Goal: Task Accomplishment & Management: Use online tool/utility

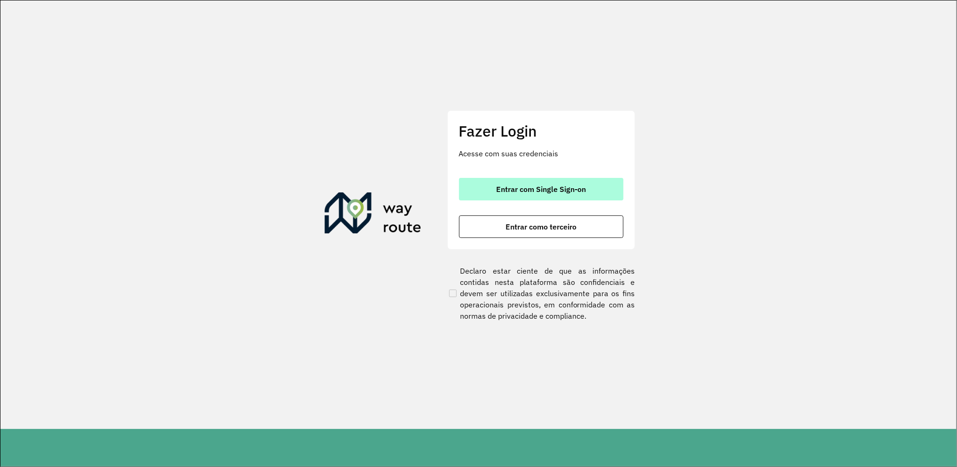
click at [557, 192] on span "Entrar com Single Sign-on" at bounding box center [541, 189] width 90 height 8
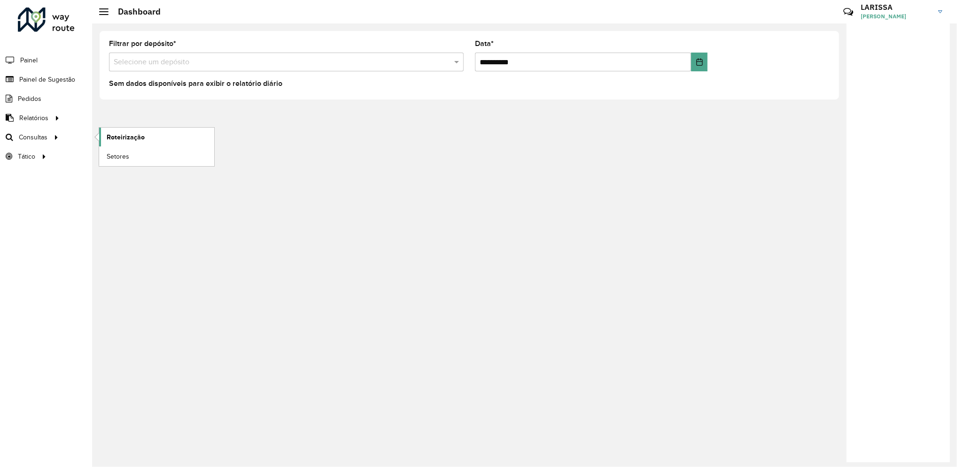
click at [152, 133] on link "Roteirização" at bounding box center [156, 137] width 115 height 19
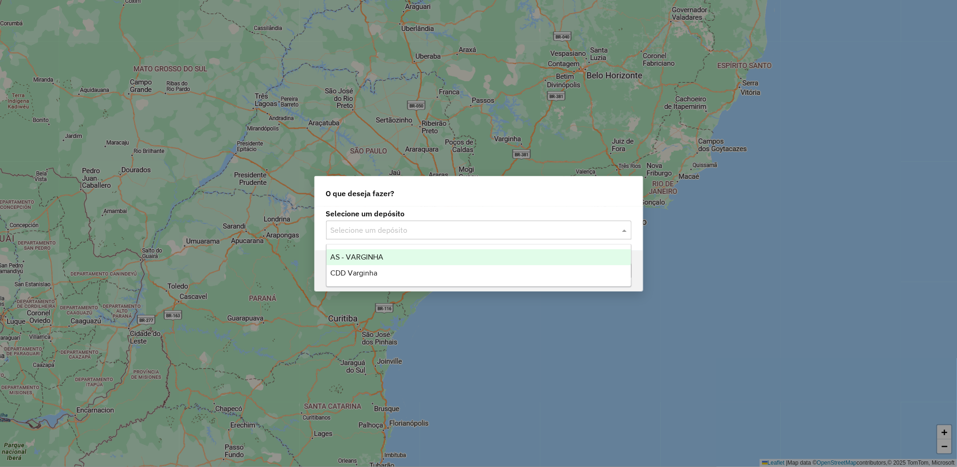
click at [452, 232] on input "text" at bounding box center [469, 230] width 277 height 11
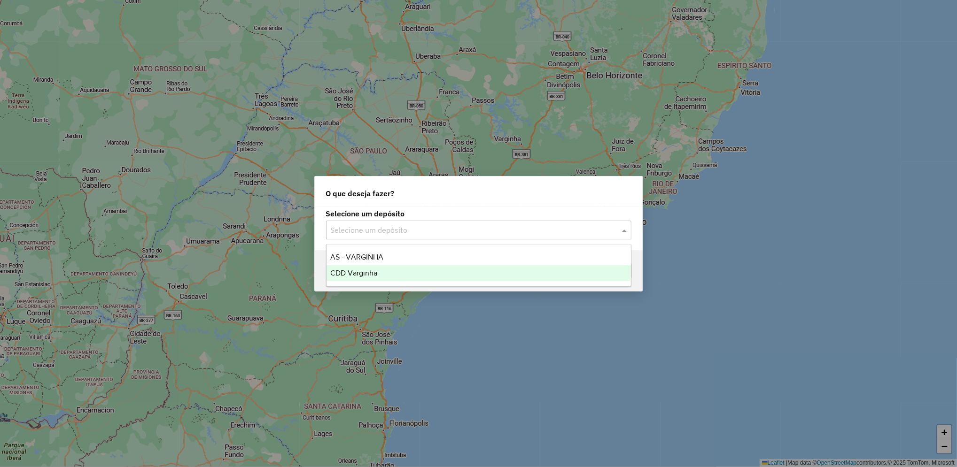
click at [406, 276] on div "CDD Varginha" at bounding box center [478, 273] width 304 height 16
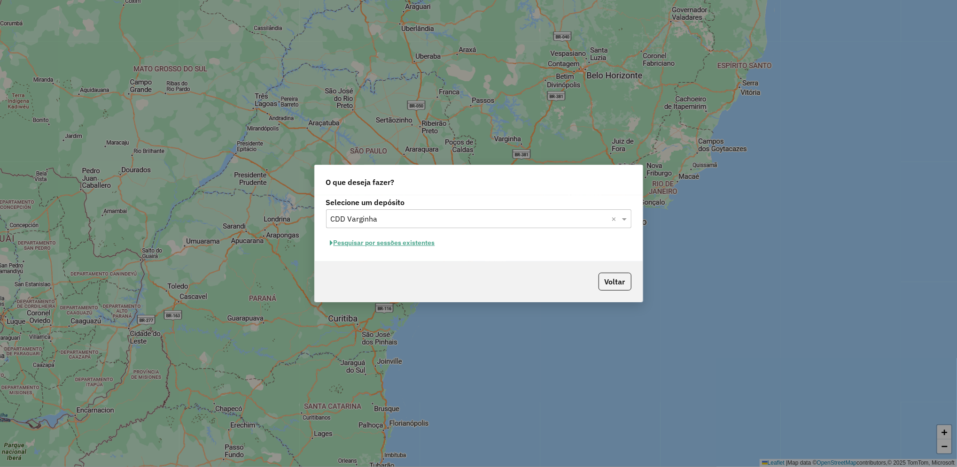
click at [414, 243] on button "Pesquisar por sessões existentes" at bounding box center [382, 243] width 113 height 15
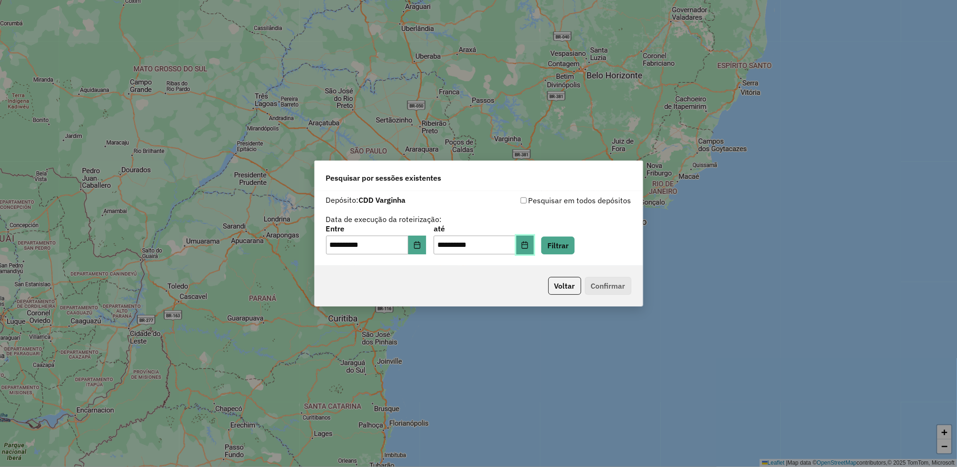
click at [534, 241] on button "Choose Date" at bounding box center [525, 245] width 18 height 19
click at [574, 242] on button "Filtrar" at bounding box center [557, 246] width 33 height 18
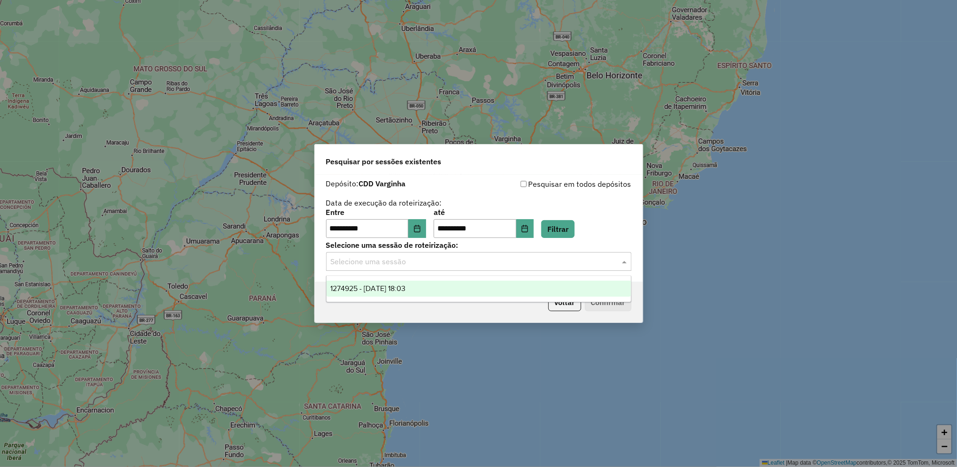
click at [444, 265] on input "text" at bounding box center [469, 261] width 277 height 11
click at [454, 288] on div "1274925 - 13/09/2025 18:03" at bounding box center [478, 289] width 304 height 16
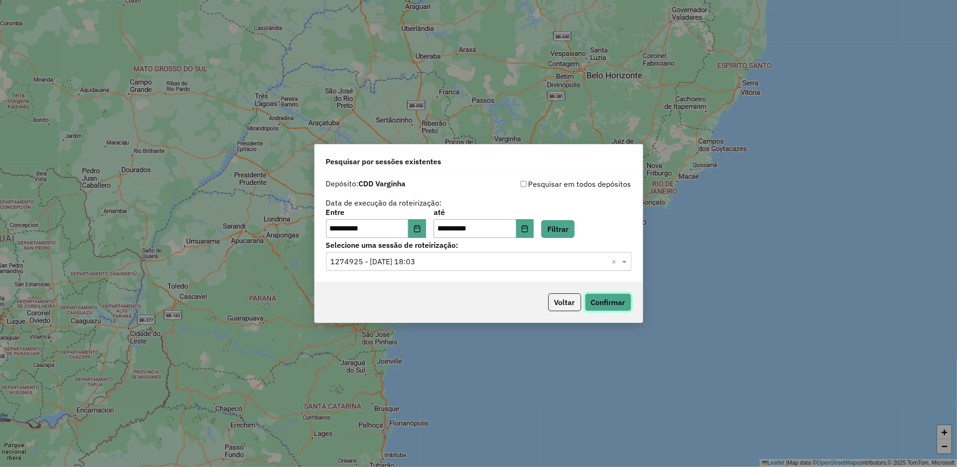
click at [610, 302] on button "Confirmar" at bounding box center [608, 303] width 46 height 18
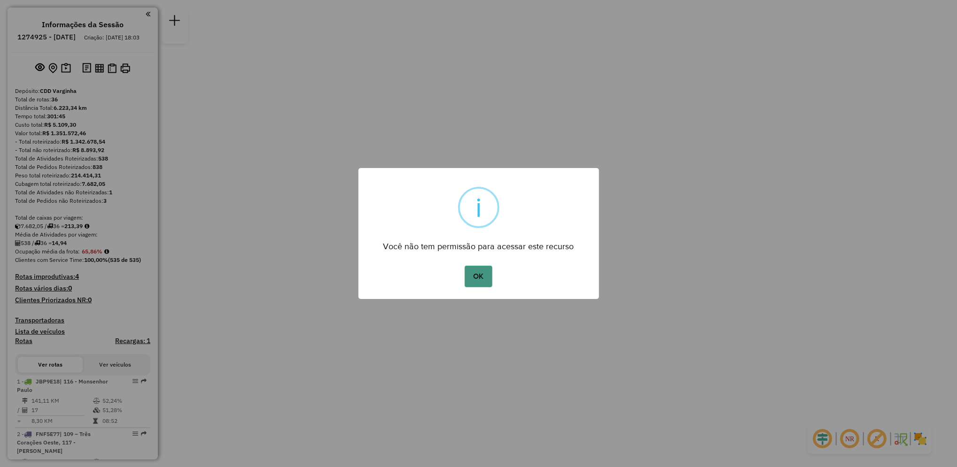
click at [482, 278] on button "OK" at bounding box center [478, 277] width 28 height 22
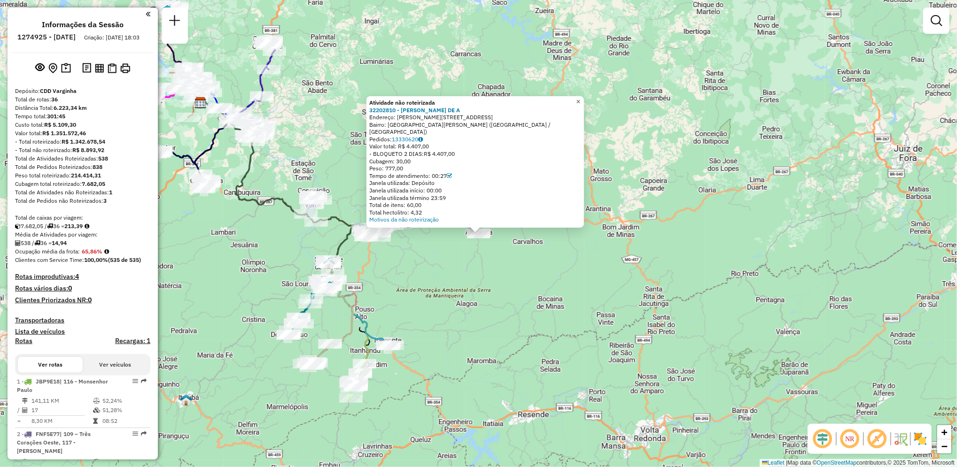
click at [580, 105] on span "×" at bounding box center [578, 102] width 4 height 8
